Goal: Information Seeking & Learning: Understand process/instructions

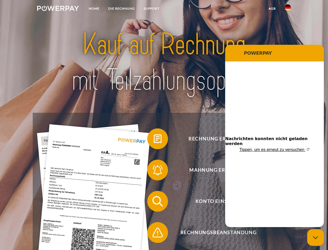
click at [58, 9] on img at bounding box center [58, 8] width 42 height 5
click at [288, 9] on img at bounding box center [288, 7] width 6 height 6
click at [272, 9] on link "agb" at bounding box center [272, 8] width 16 height 9
click at [154, 140] on span at bounding box center [150, 139] width 26 height 26
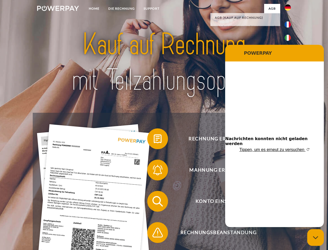
click at [154, 171] on span at bounding box center [150, 170] width 26 height 26
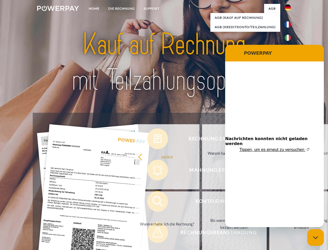
click at [202, 202] on link "Bis wann muss die Rechnung bezahlt werden?" at bounding box center [234, 223] width 65 height 65
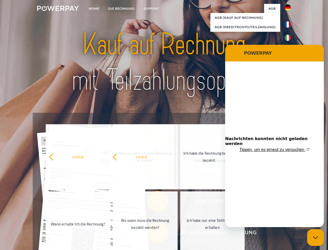
click at [154, 233] on span at bounding box center [150, 232] width 26 height 26
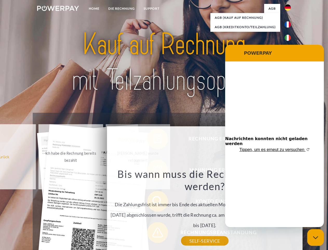
click at [316, 237] on icon "Messaging-Fenster schließen" at bounding box center [315, 237] width 5 height 3
